Goal: Task Accomplishment & Management: Use online tool/utility

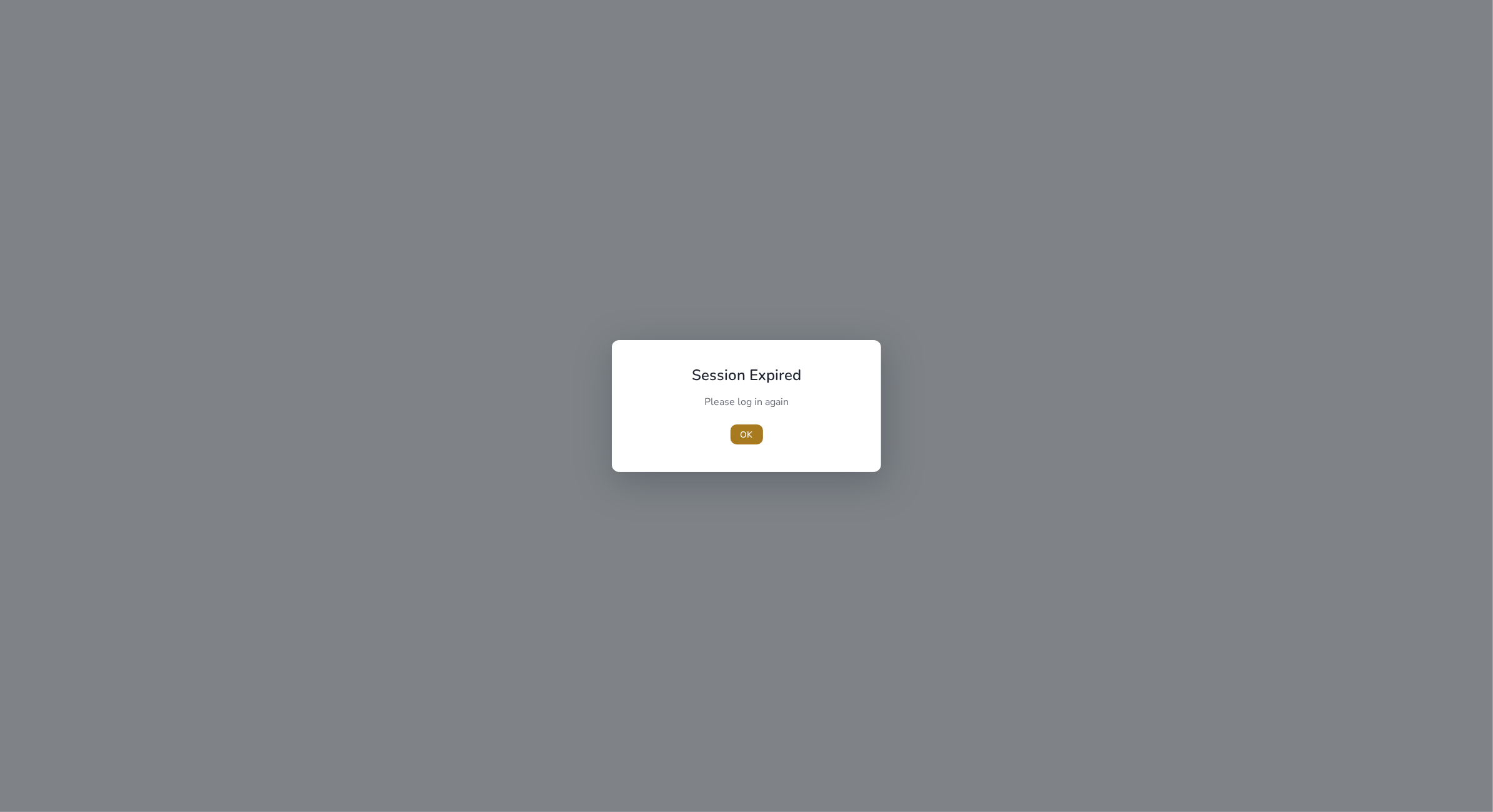
click at [760, 429] on span "button" at bounding box center [747, 434] width 33 height 30
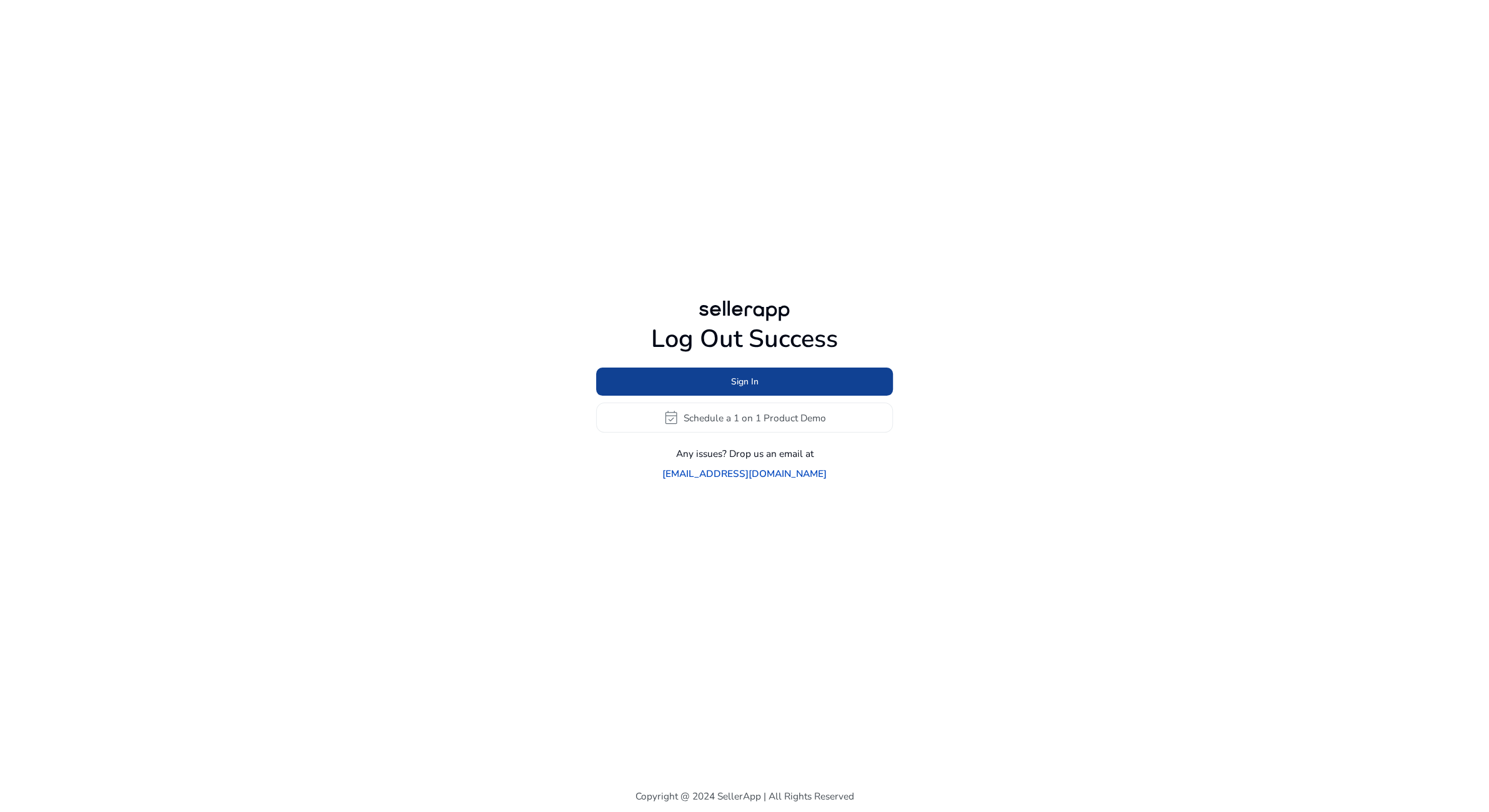
click at [808, 383] on span at bounding box center [744, 382] width 297 height 30
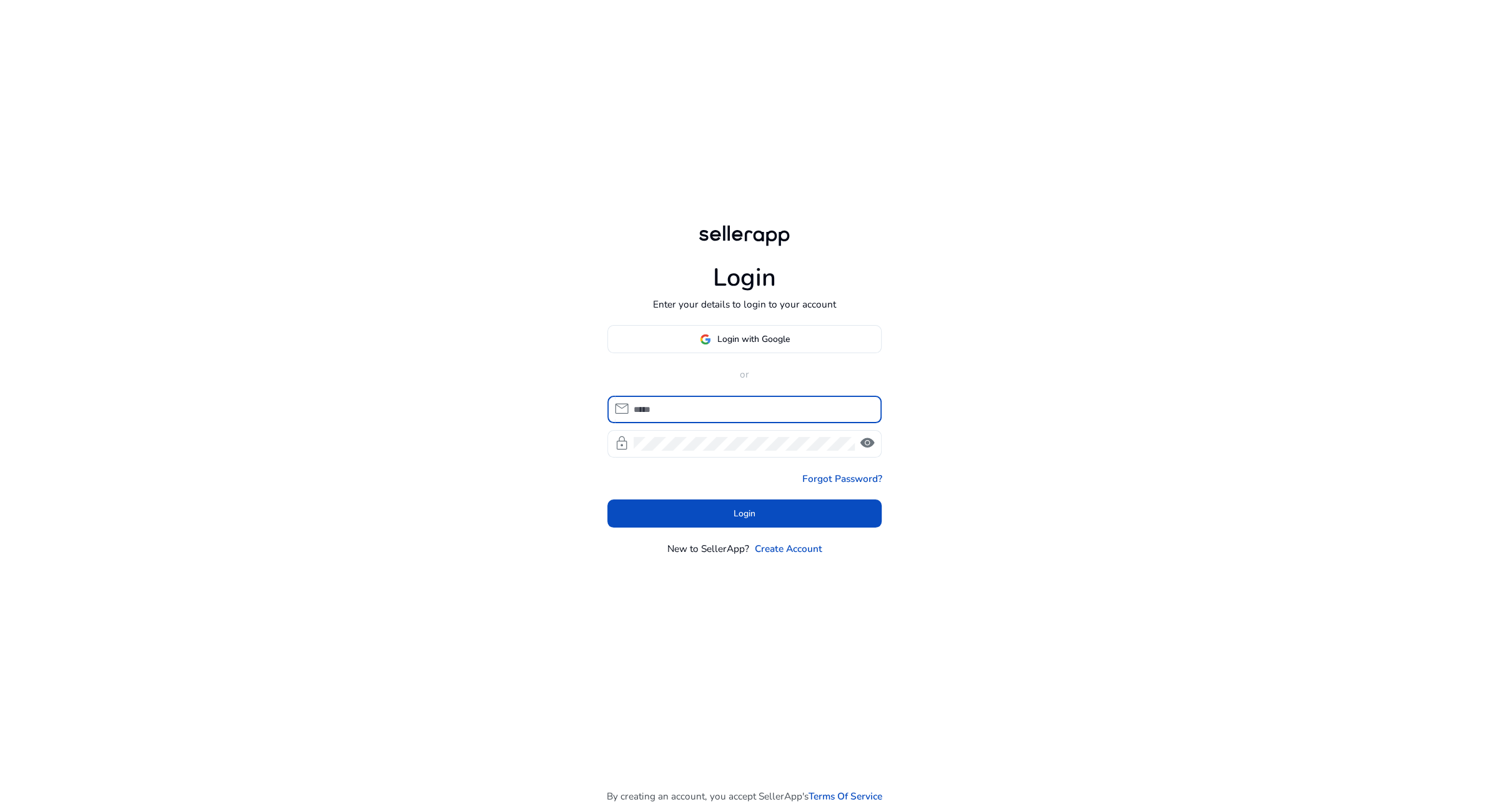
type input "**********"
click at [826, 516] on span at bounding box center [744, 513] width 275 height 30
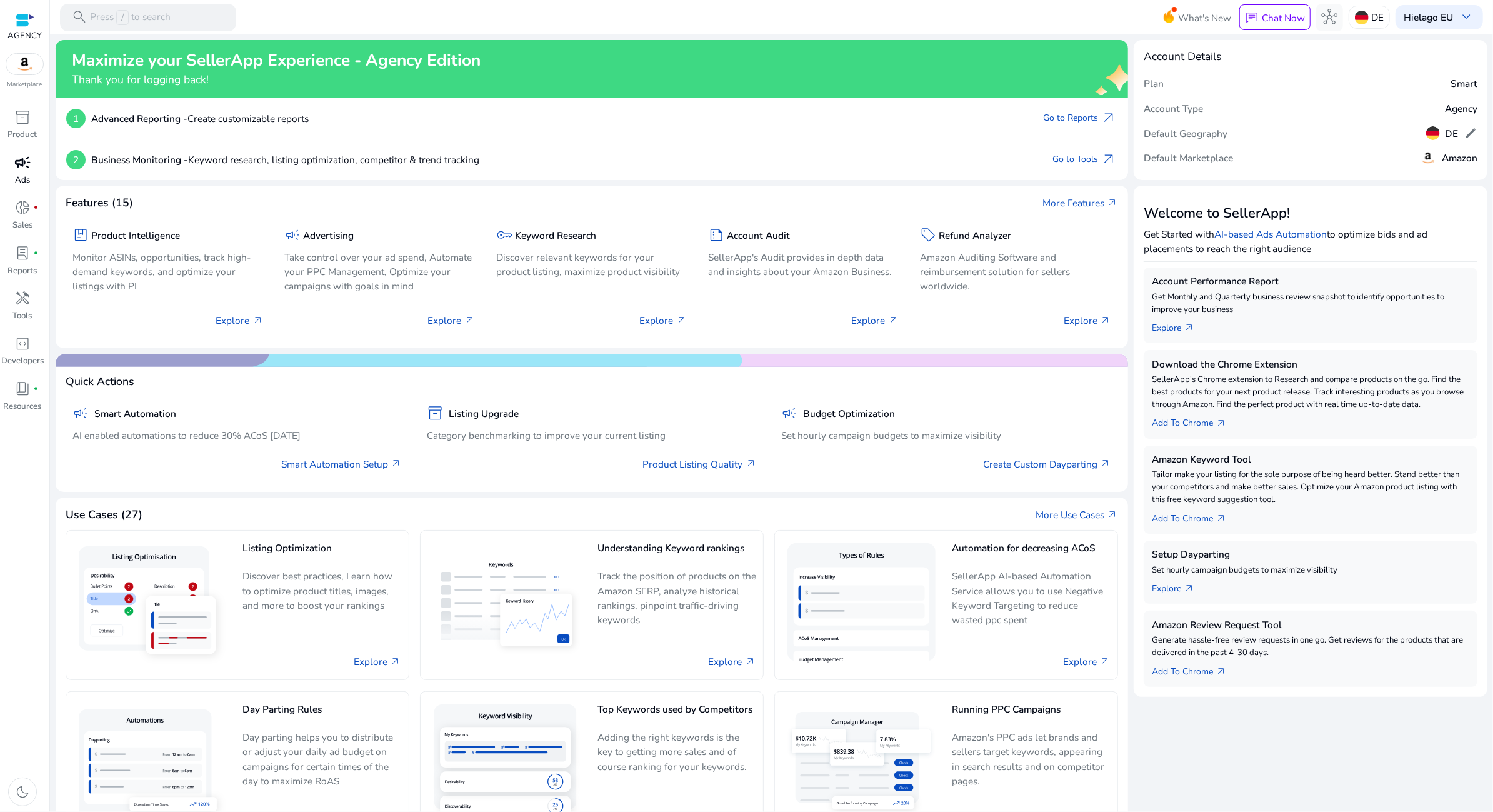
click at [22, 168] on span "campaign" at bounding box center [22, 162] width 16 height 16
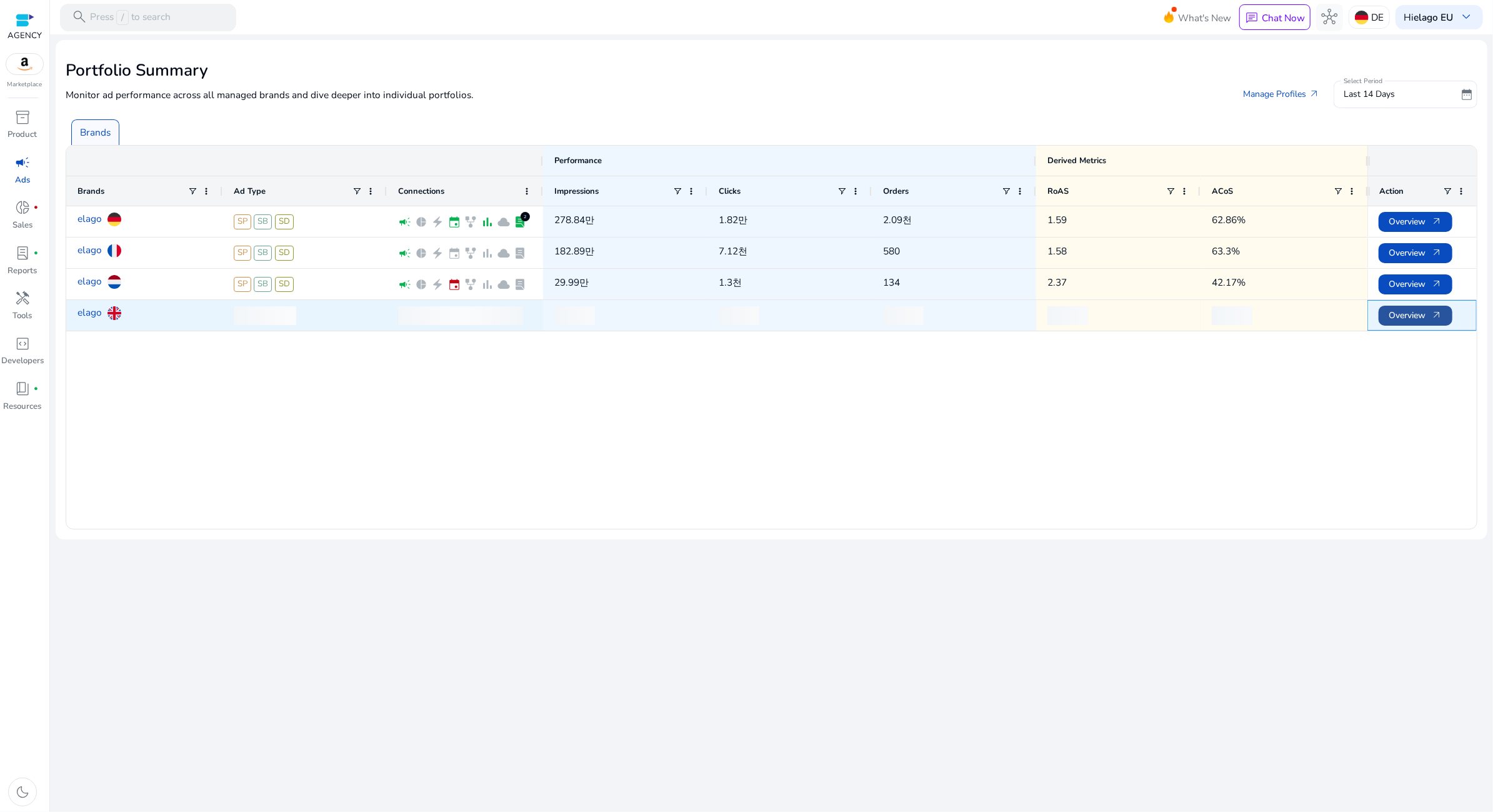
click at [1432, 316] on span "Overview arrow_outward" at bounding box center [1415, 315] width 54 height 26
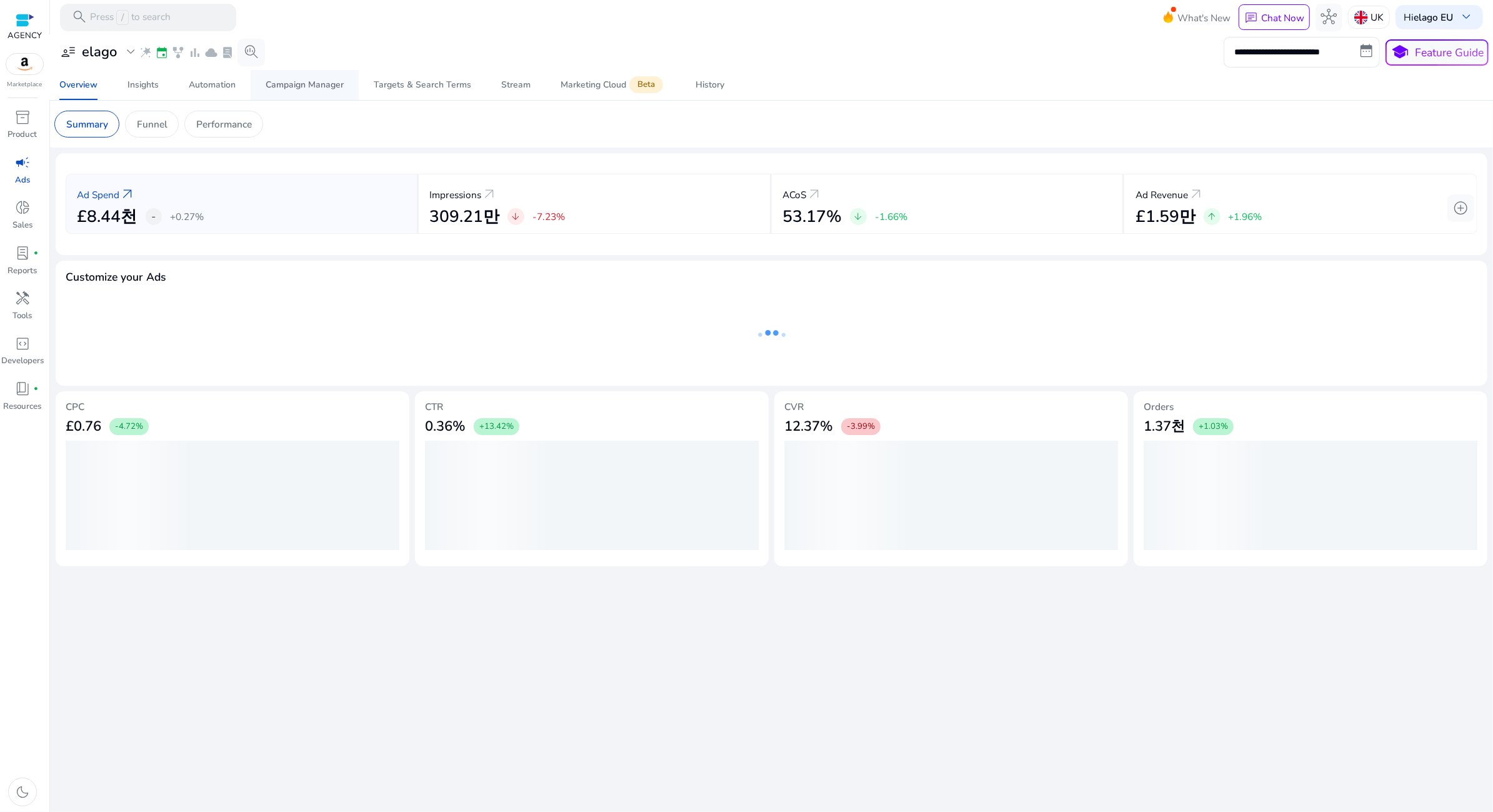
click at [299, 85] on div "Campaign Manager" at bounding box center [305, 85] width 78 height 9
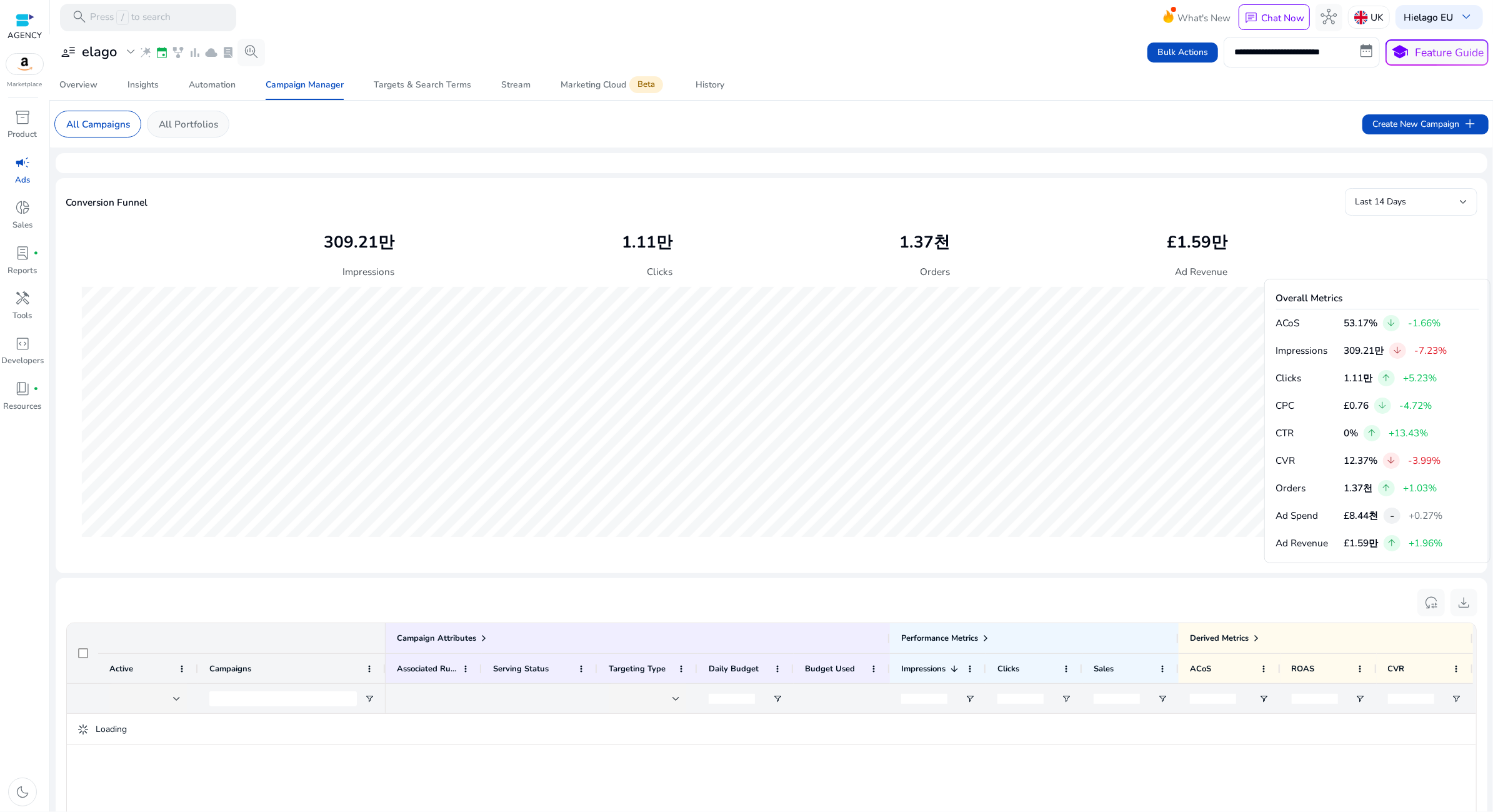
click at [191, 122] on p "All Portfolios" at bounding box center [188, 124] width 60 height 14
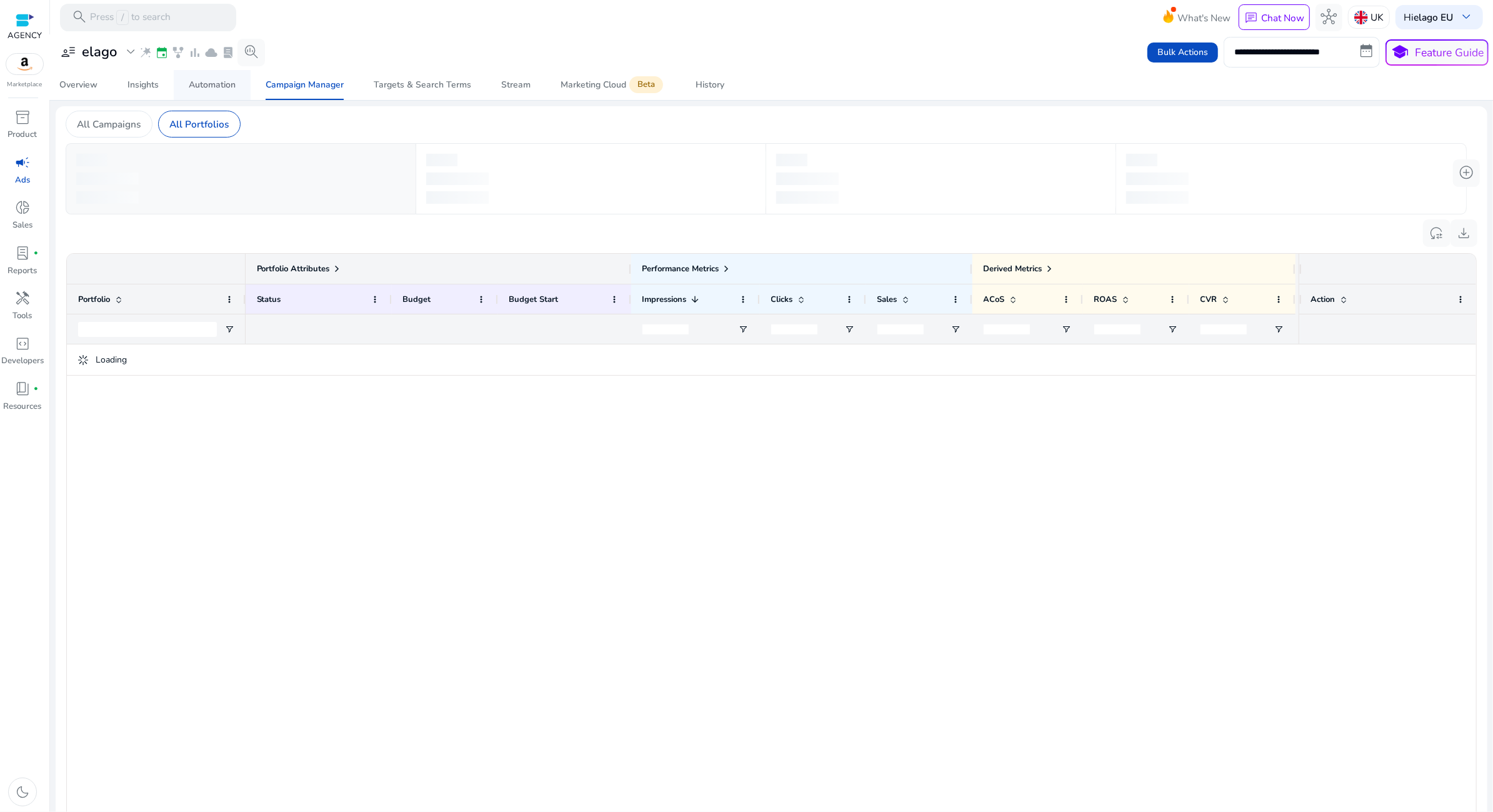
click at [199, 88] on div "Automation" at bounding box center [212, 85] width 47 height 9
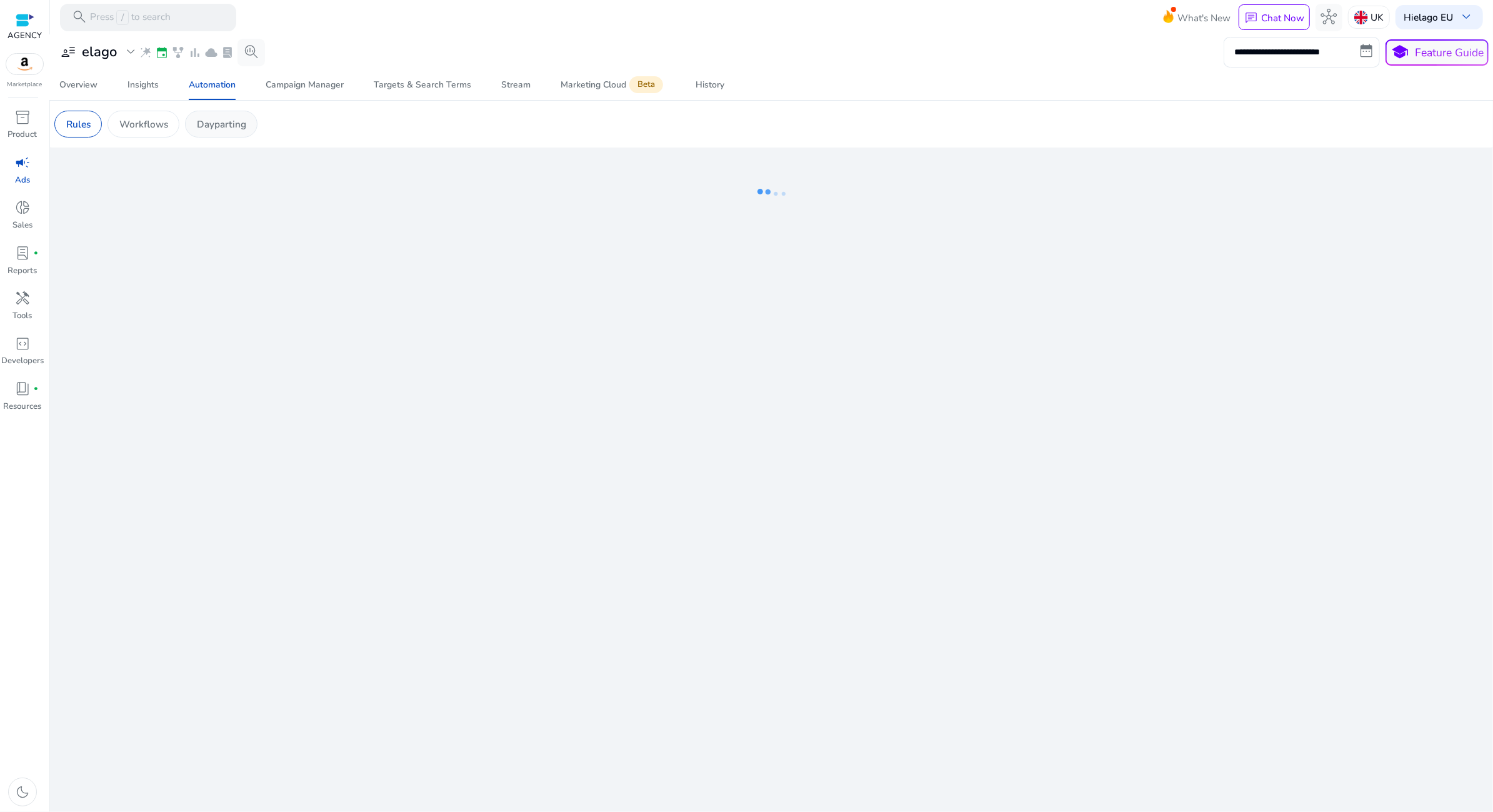
click at [229, 124] on p "Dayparting" at bounding box center [221, 124] width 49 height 14
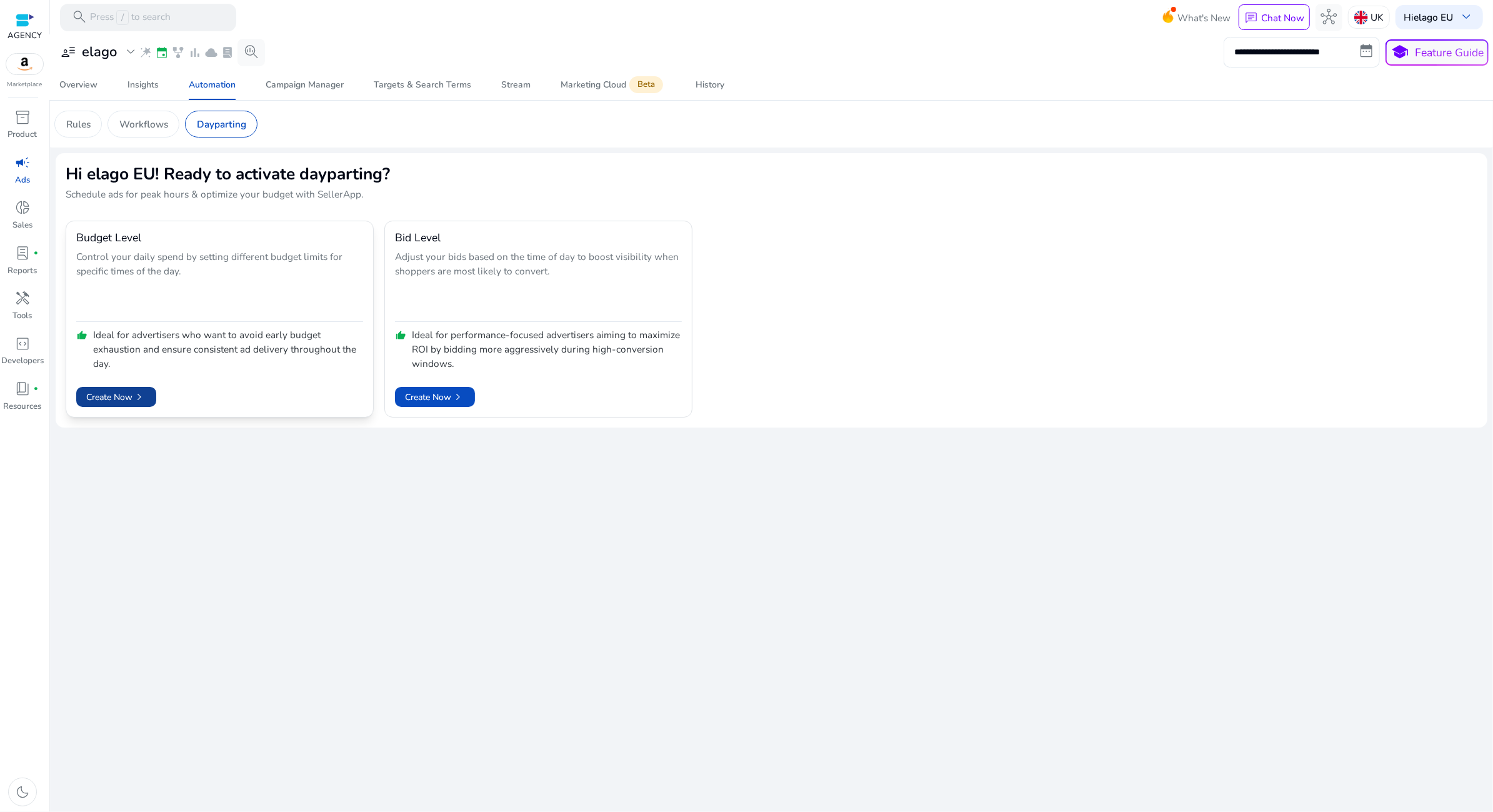
click at [118, 403] on span at bounding box center [116, 396] width 80 height 30
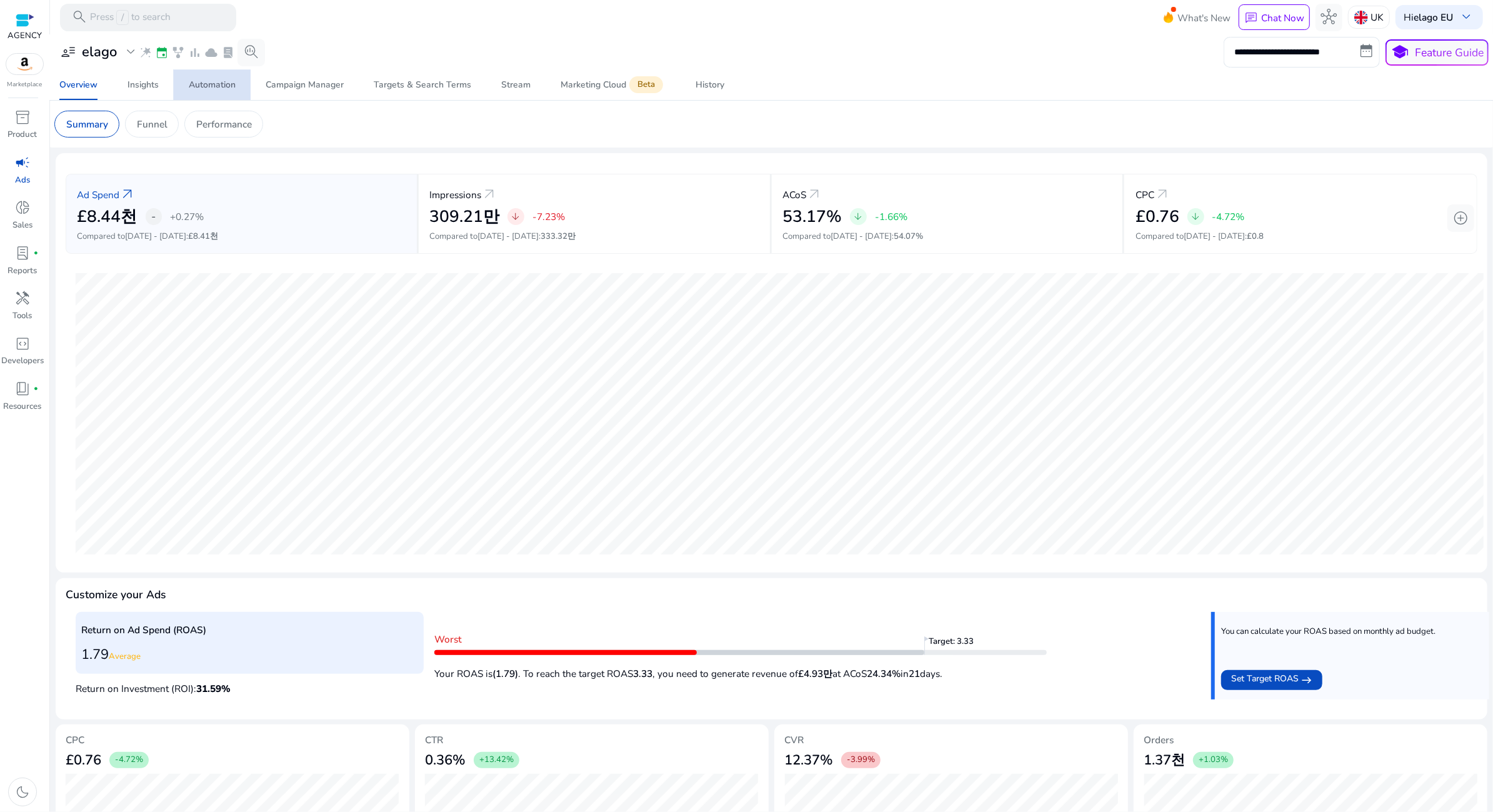
click at [209, 81] on div "Automation" at bounding box center [212, 85] width 47 height 9
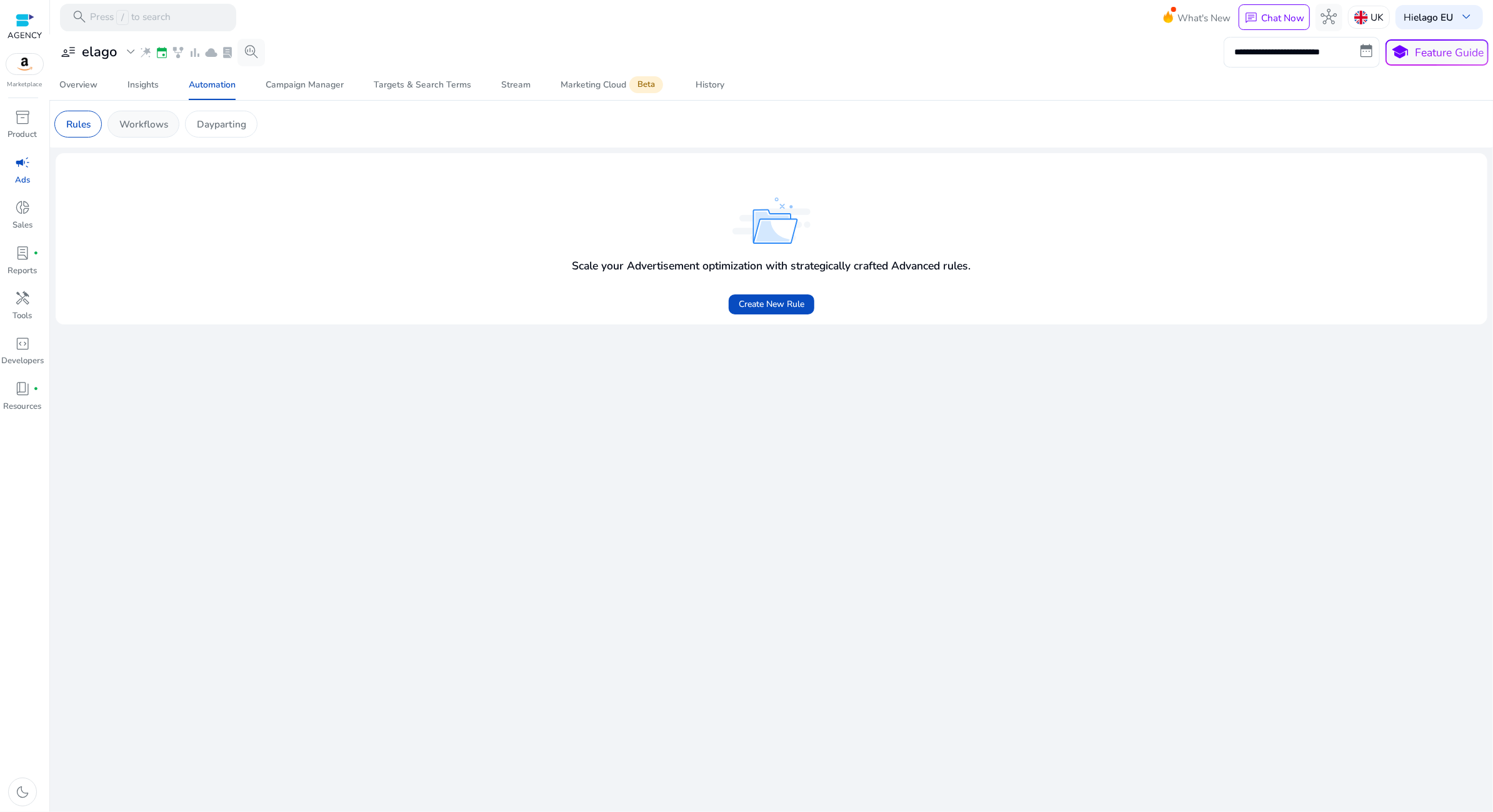
click at [128, 116] on div "Workflows" at bounding box center [143, 124] width 72 height 27
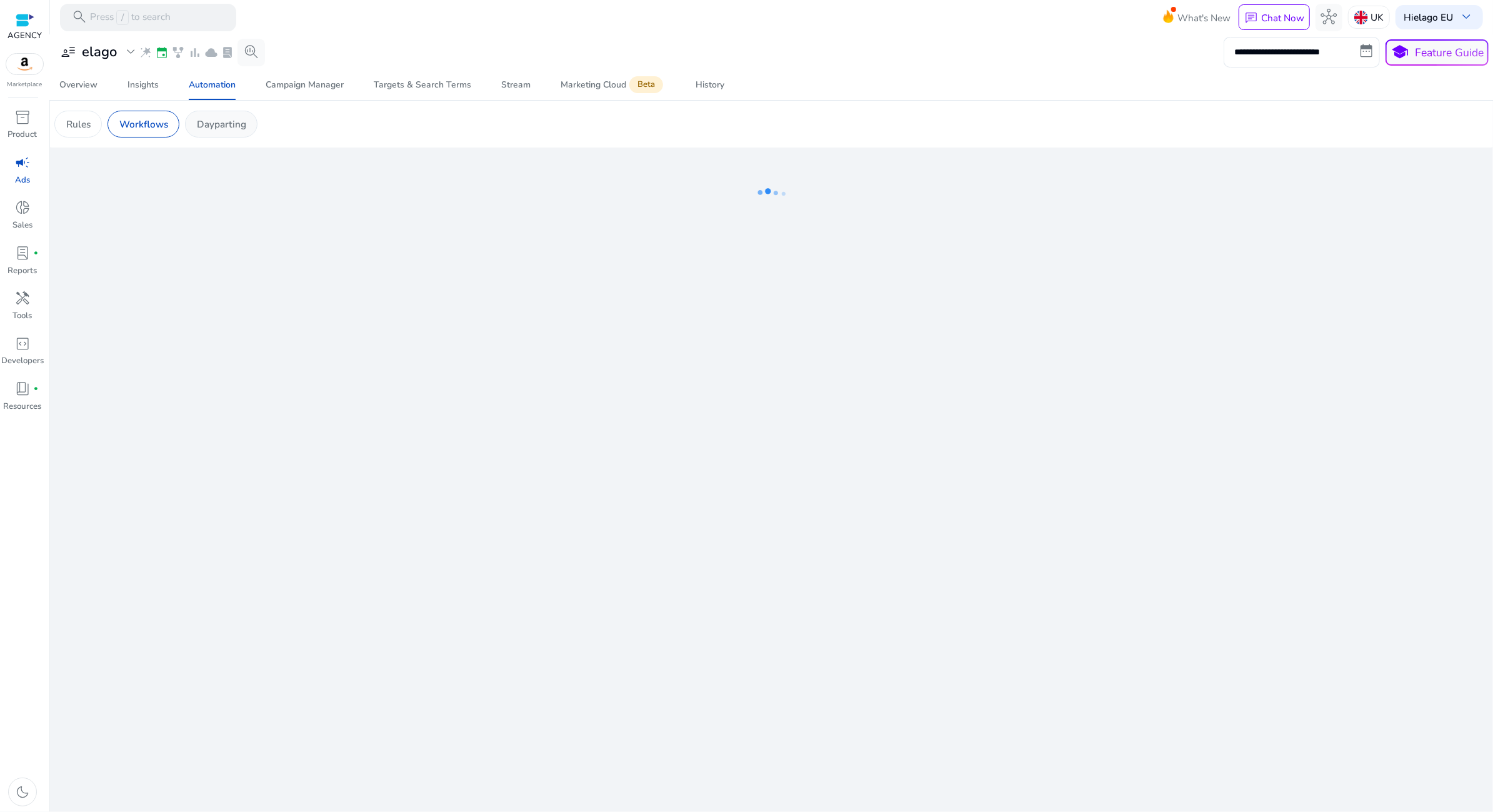
click at [217, 122] on p "Dayparting" at bounding box center [221, 124] width 49 height 14
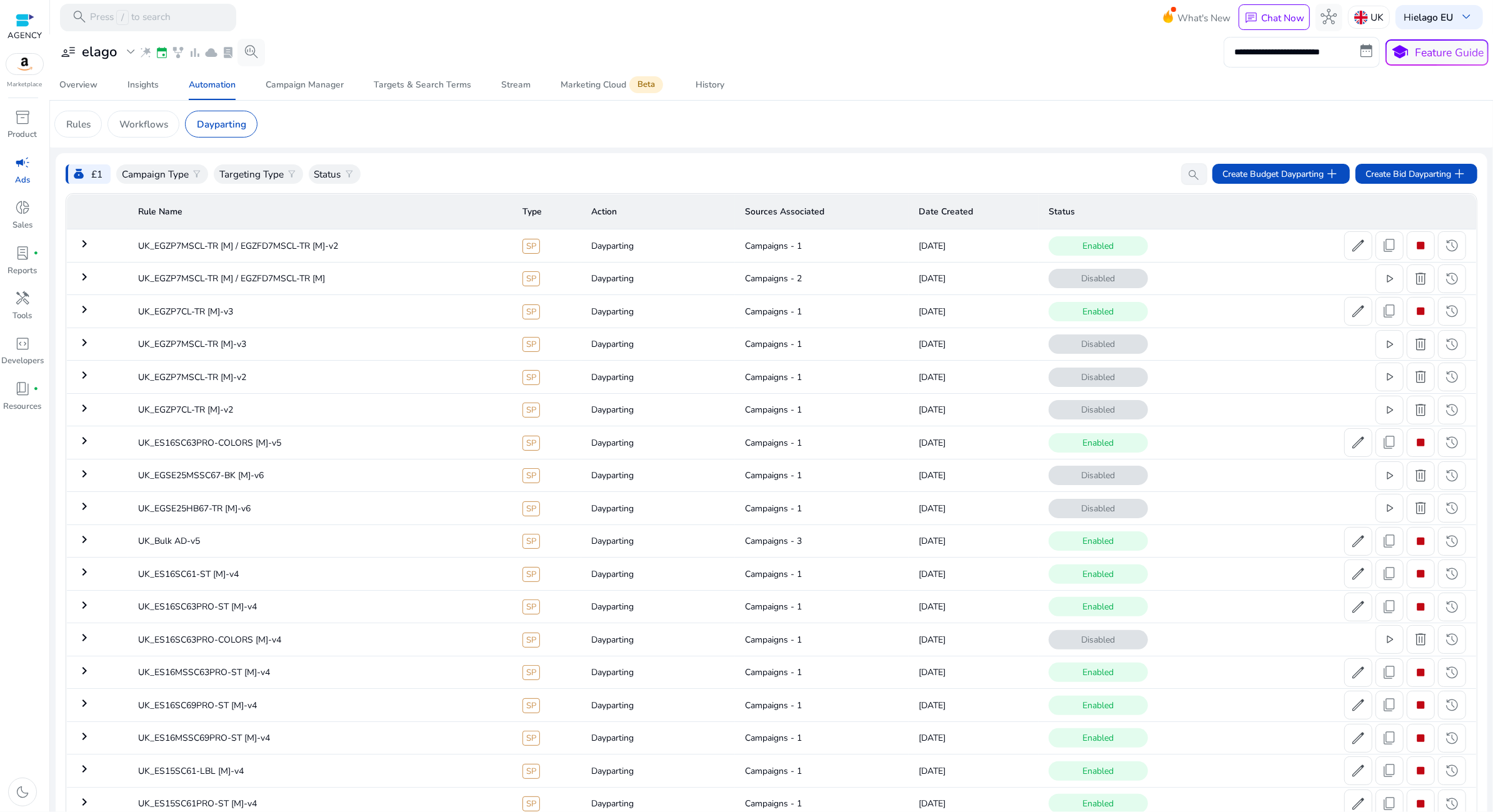
click at [1042, 85] on div "Overview Insights Automation Campaign Manager Targets & Search Terms Stream Mar…" at bounding box center [771, 85] width 1455 height 30
